Goal: Task Accomplishment & Management: Manage account settings

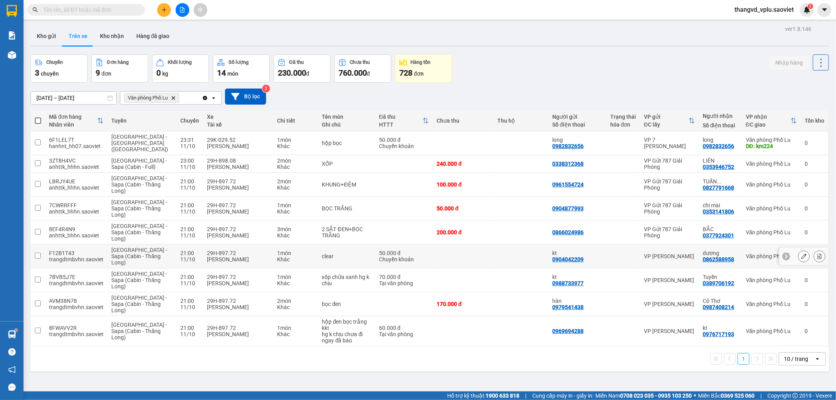
click at [818, 254] on icon at bounding box center [820, 256] width 4 height 5
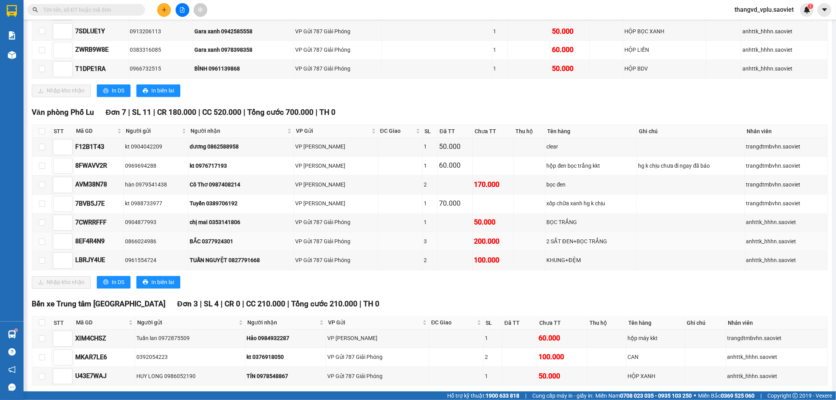
scroll to position [1255, 0]
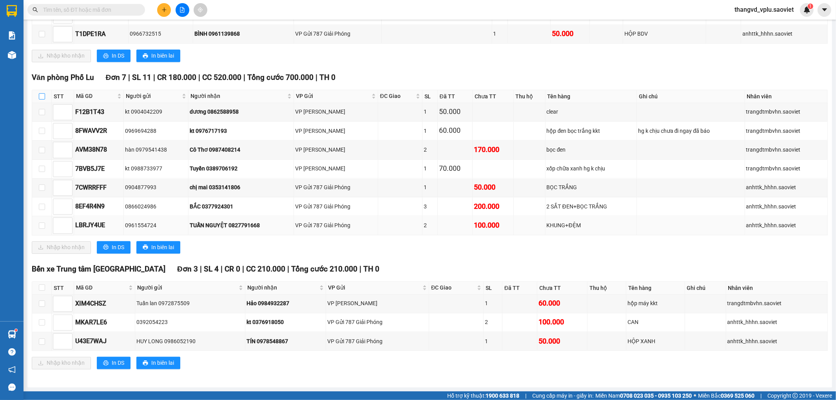
click at [39, 93] on input "checkbox" at bounding box center [42, 96] width 6 height 6
checkbox input "true"
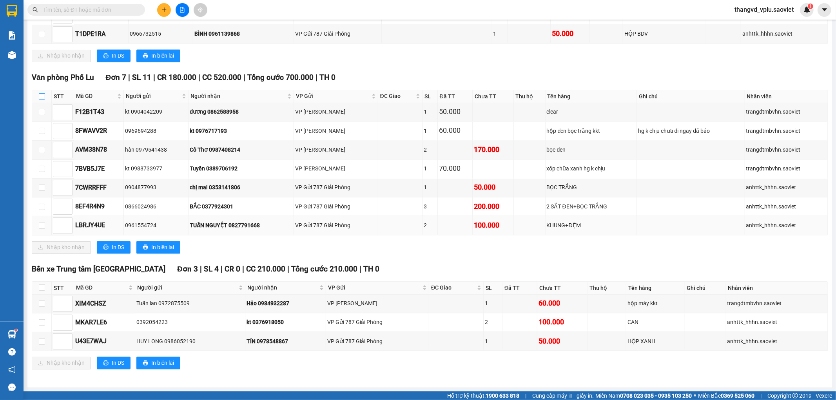
checkbox input "true"
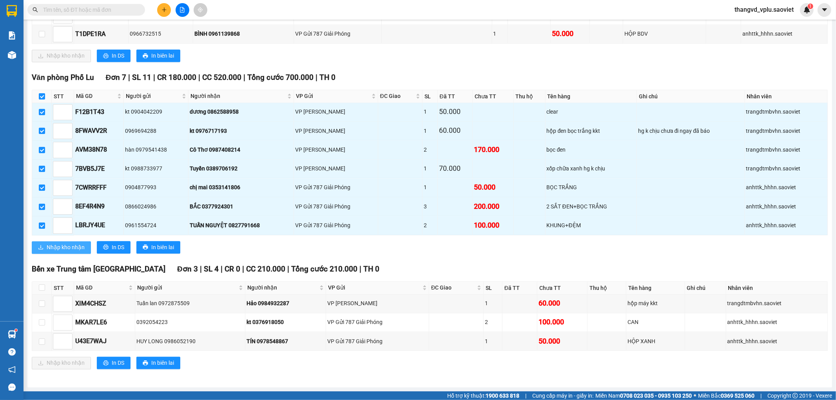
click at [69, 246] on span "Nhập kho nhận" at bounding box center [66, 247] width 38 height 9
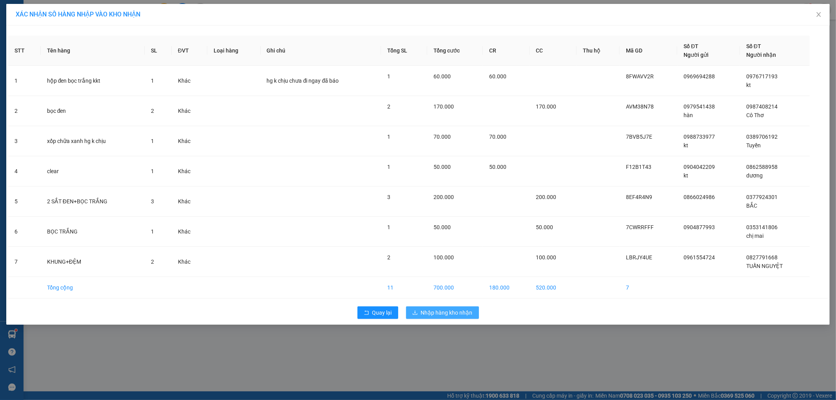
click at [460, 314] on span "Nhập hàng kho nhận" at bounding box center [447, 312] width 52 height 9
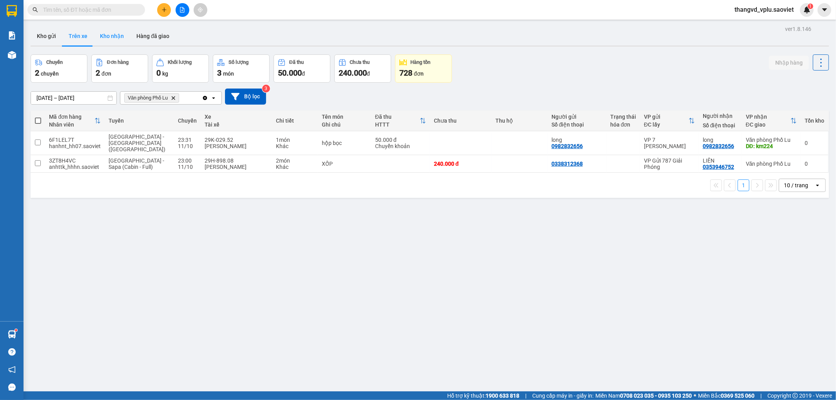
click at [110, 30] on button "Kho nhận" at bounding box center [112, 36] width 36 height 19
type input "[DATE] – [DATE]"
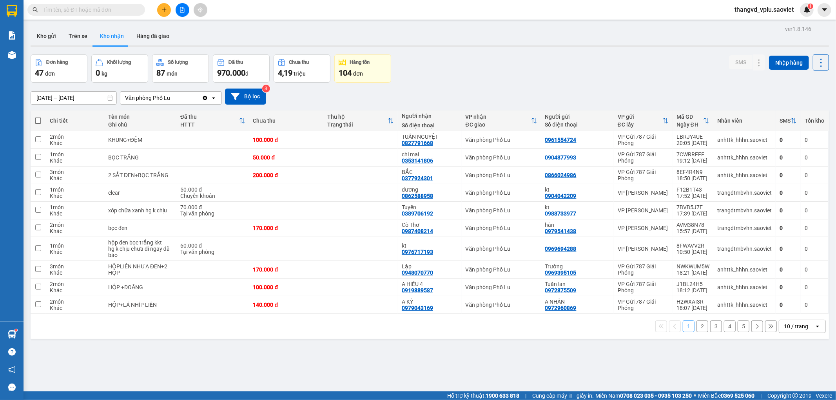
click at [38, 119] on span at bounding box center [38, 121] width 6 height 6
click at [38, 117] on input "checkbox" at bounding box center [38, 117] width 0 height 0
checkbox input "true"
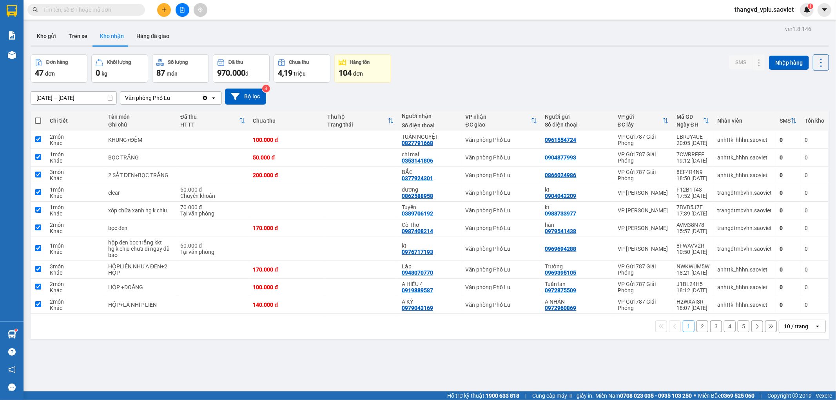
checkbox input "true"
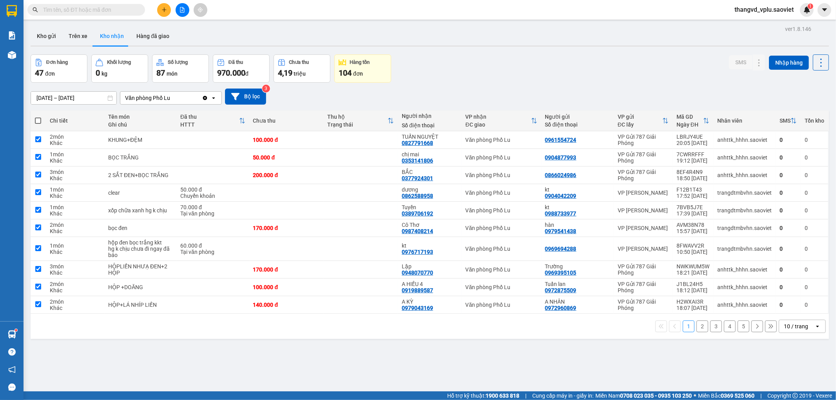
checkbox input "true"
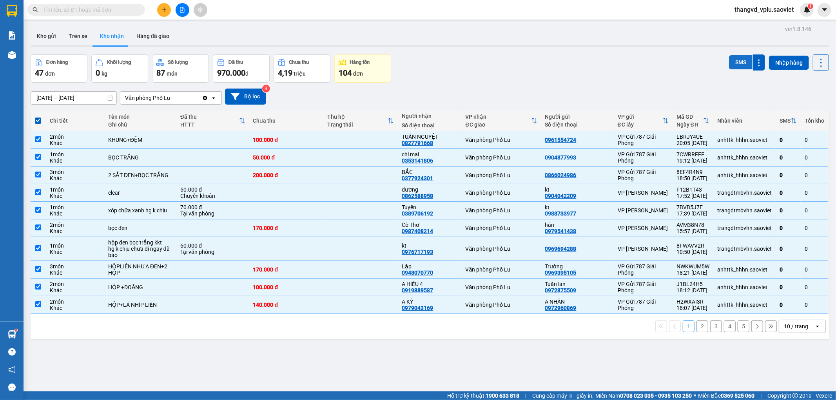
click at [731, 60] on button "SMS" at bounding box center [741, 62] width 24 height 14
click at [696, 328] on button "2" at bounding box center [702, 327] width 12 height 12
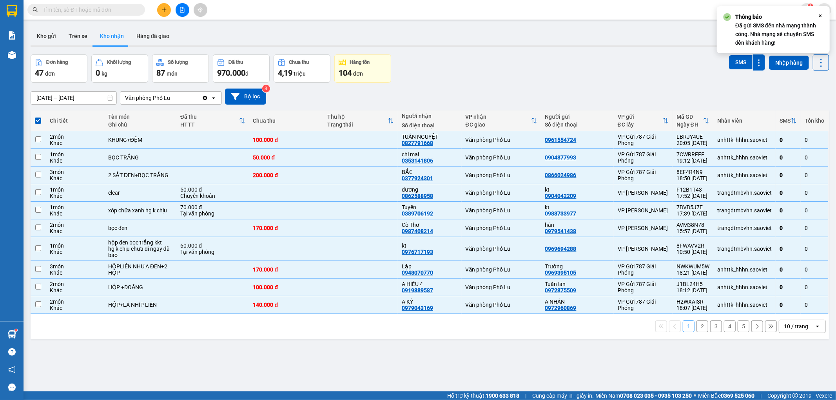
checkbox input "false"
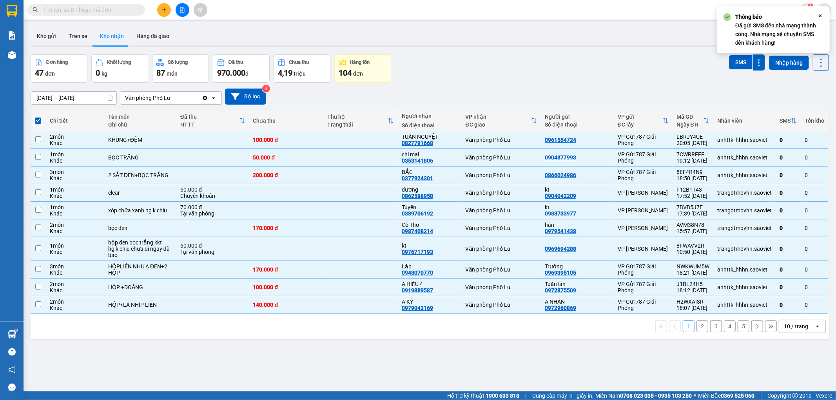
checkbox input "false"
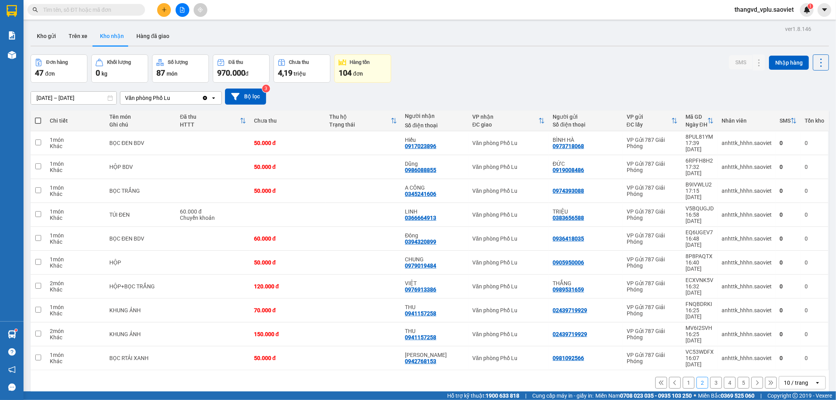
click at [36, 122] on span at bounding box center [38, 121] width 6 height 6
click at [38, 117] on input "checkbox" at bounding box center [38, 117] width 0 height 0
checkbox input "true"
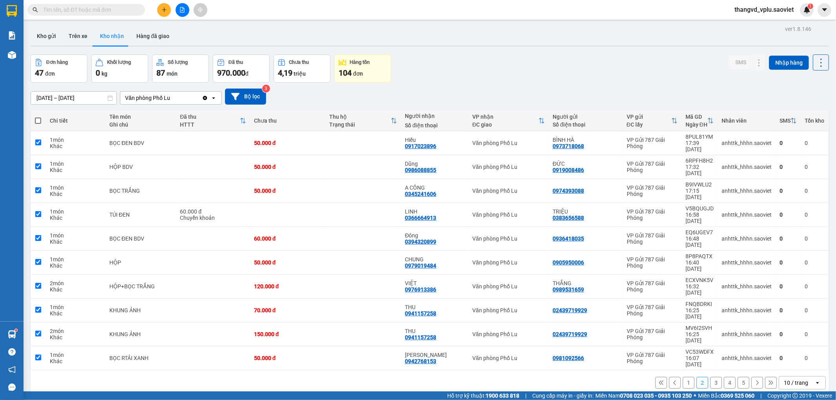
checkbox input "true"
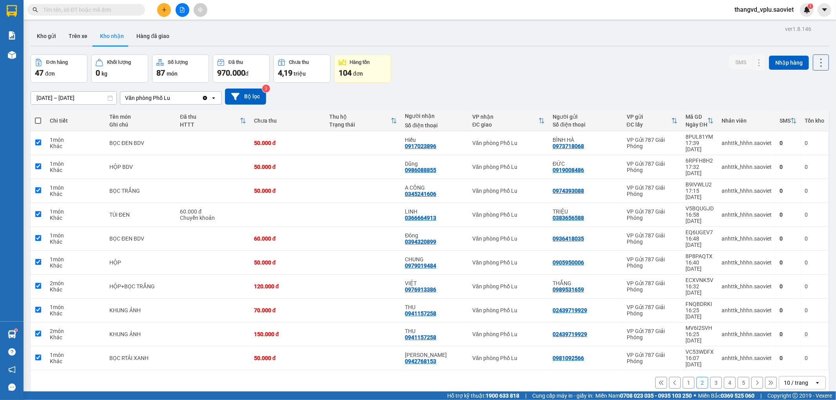
checkbox input "true"
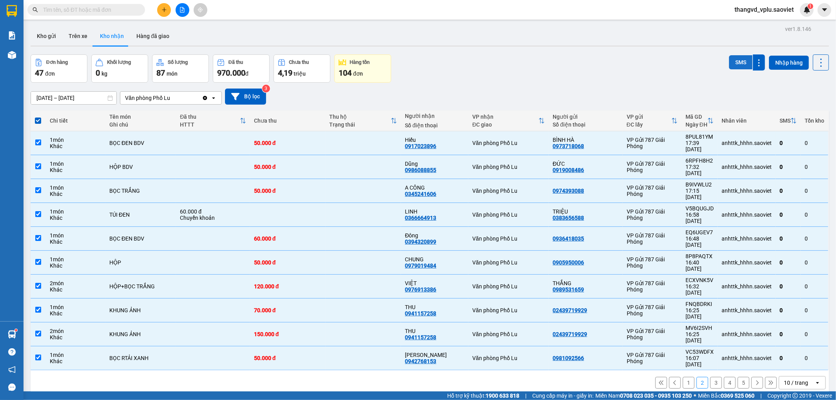
click at [731, 61] on button "SMS" at bounding box center [741, 62] width 24 height 14
click at [710, 377] on button "3" at bounding box center [716, 383] width 12 height 12
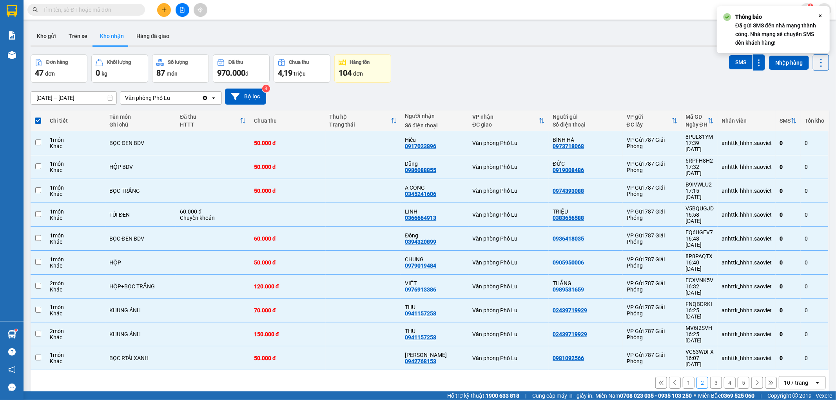
checkbox input "false"
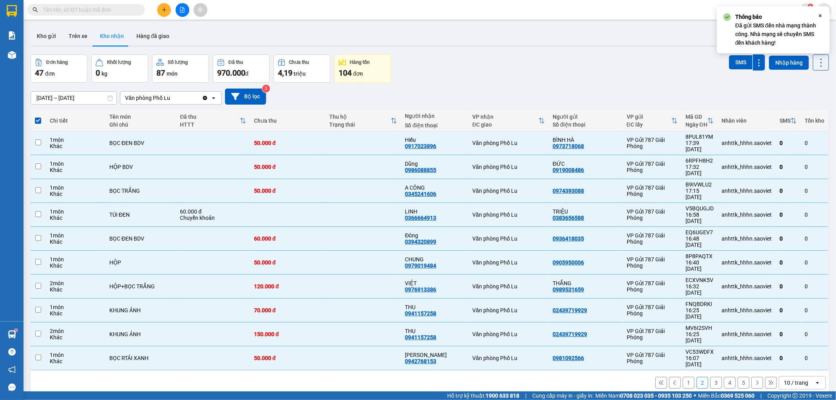
checkbox input "false"
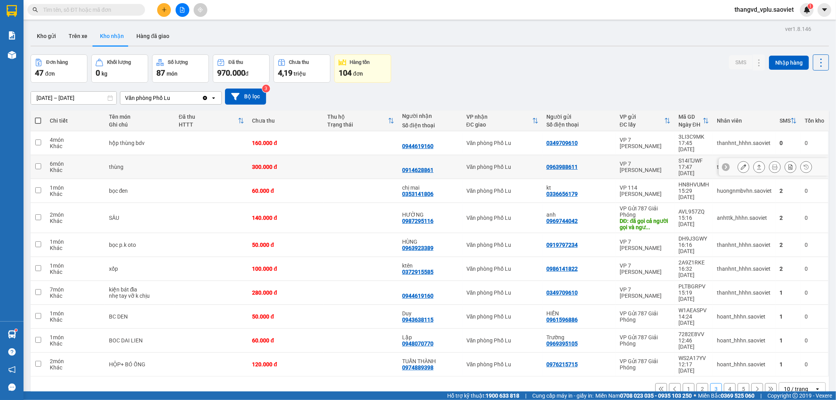
drag, startPoint x: 218, startPoint y: 158, endPoint x: 209, endPoint y: 141, distance: 18.2
click at [217, 158] on td at bounding box center [211, 167] width 73 height 24
checkbox input "true"
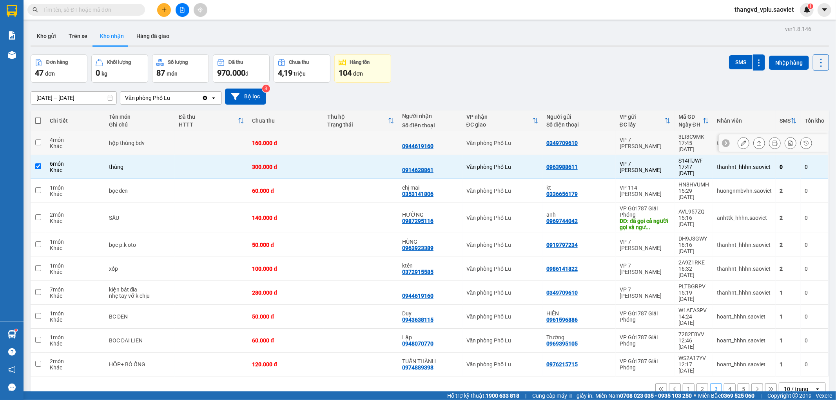
click at [209, 140] on td at bounding box center [211, 143] width 73 height 24
checkbox input "true"
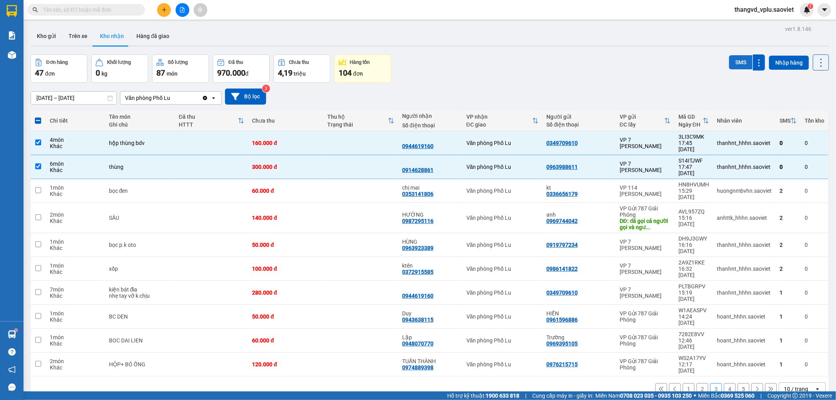
click at [729, 58] on button "SMS" at bounding box center [741, 62] width 24 height 14
click at [78, 33] on button "Trên xe" at bounding box center [77, 36] width 31 height 19
type input "[DATE] – [DATE]"
